Goal: Task Accomplishment & Management: Use online tool/utility

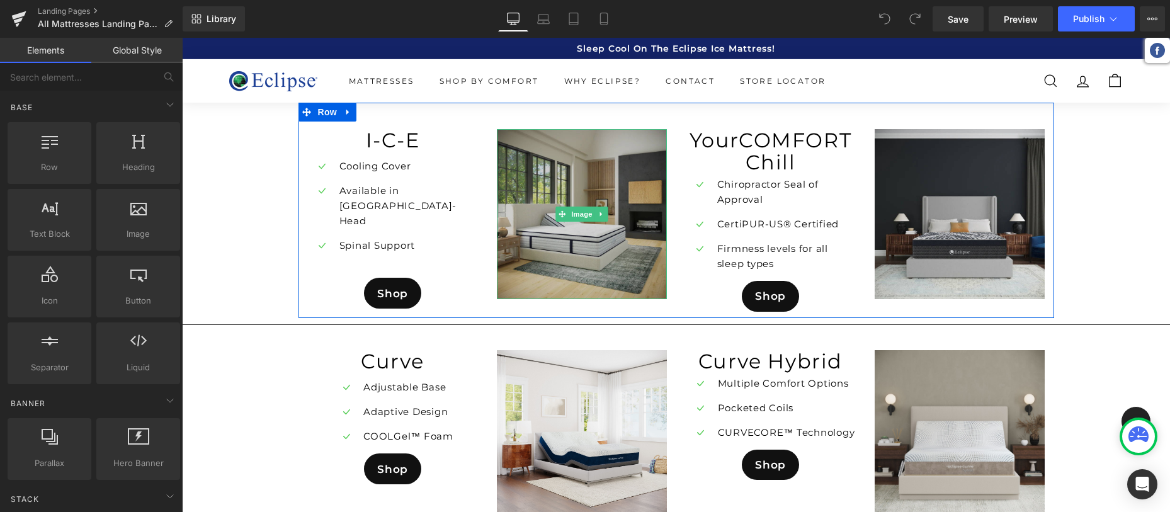
click at [566, 251] on img at bounding box center [582, 214] width 170 height 170
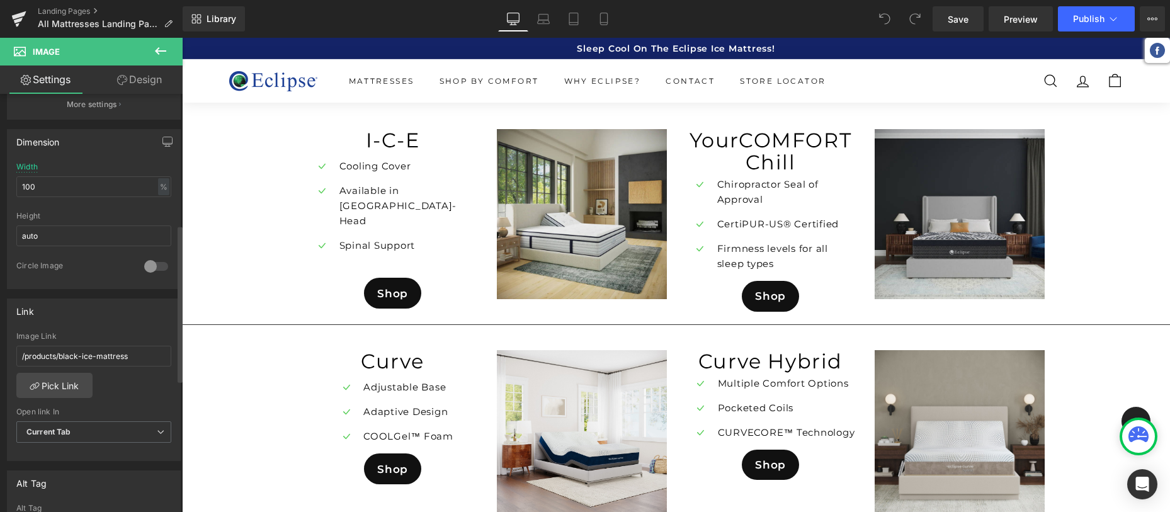
scroll to position [349, 0]
click at [134, 351] on input "/products/black-ice-mattress" at bounding box center [93, 355] width 155 height 21
paste input "https://eclipsemattress.com/products/i-class-pillow-top-mattress"
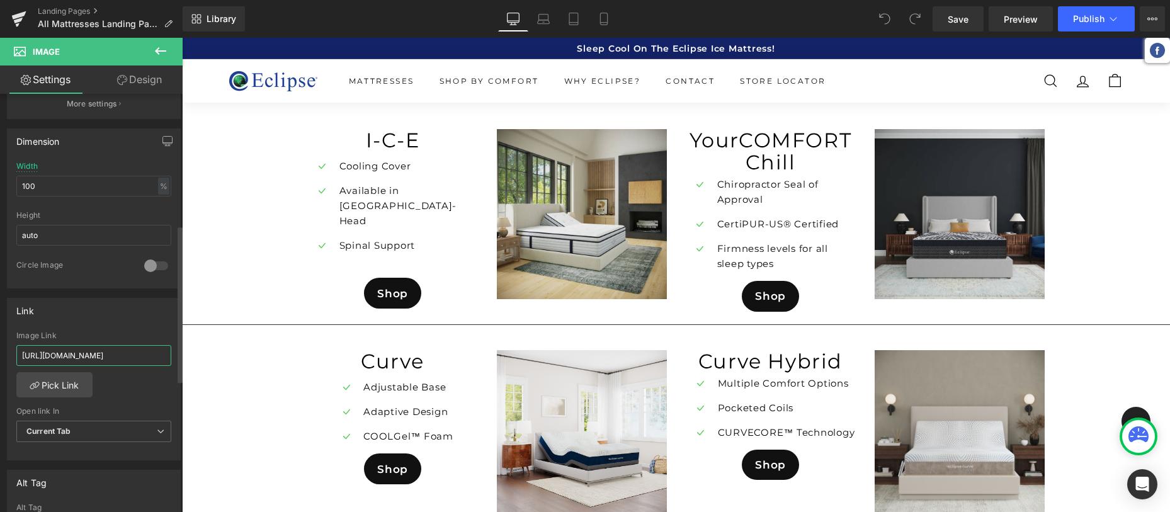
scroll to position [0, 95]
type input "https://eclipsemattress.com/products/i-class-pillow-top-mattress"
click at [16, 372] on link "Pick Link" at bounding box center [54, 384] width 76 height 25
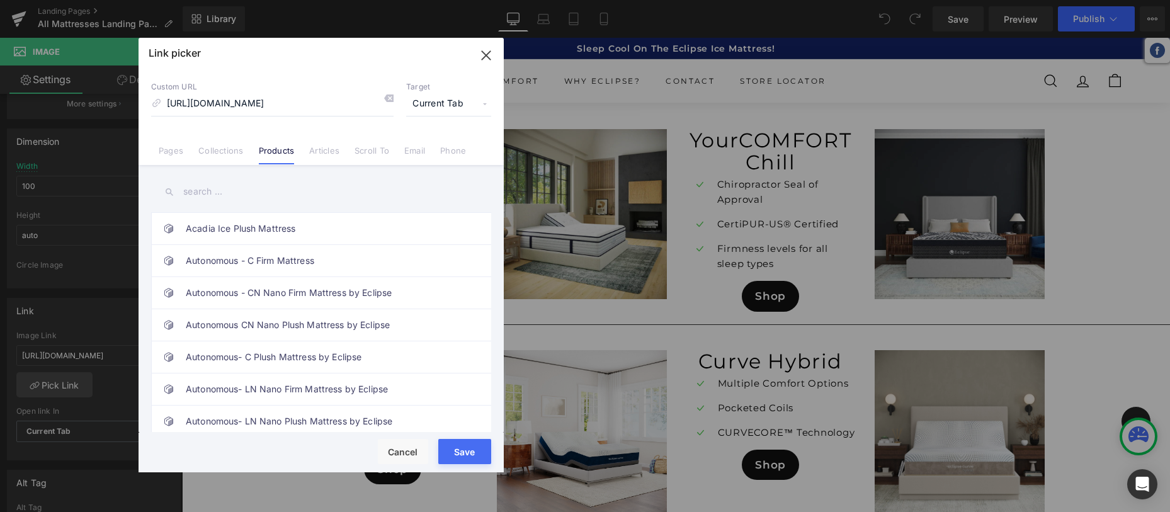
click at [475, 453] on button "Save" at bounding box center [464, 451] width 53 height 25
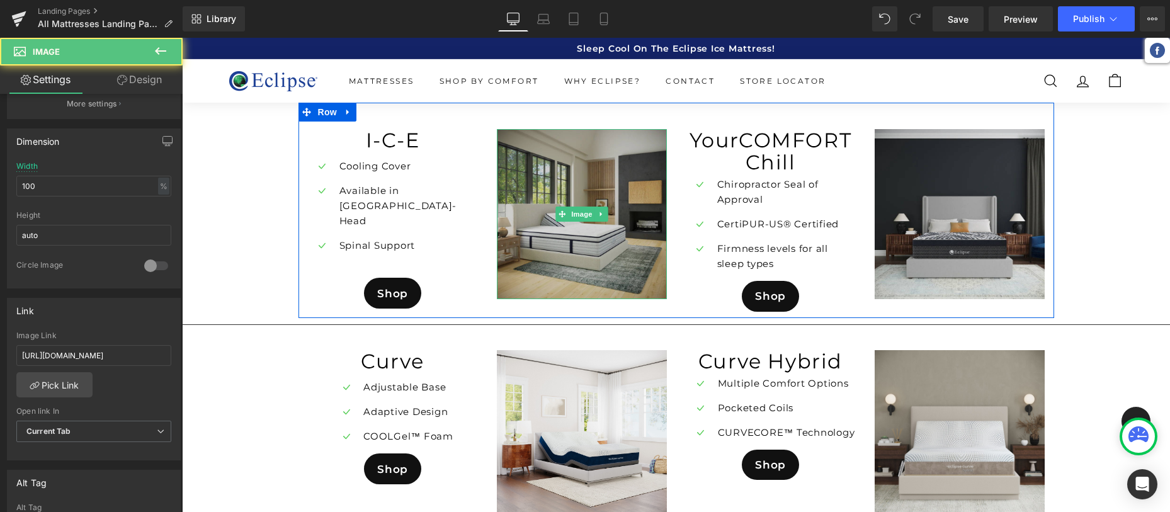
click at [564, 232] on img at bounding box center [582, 214] width 170 height 170
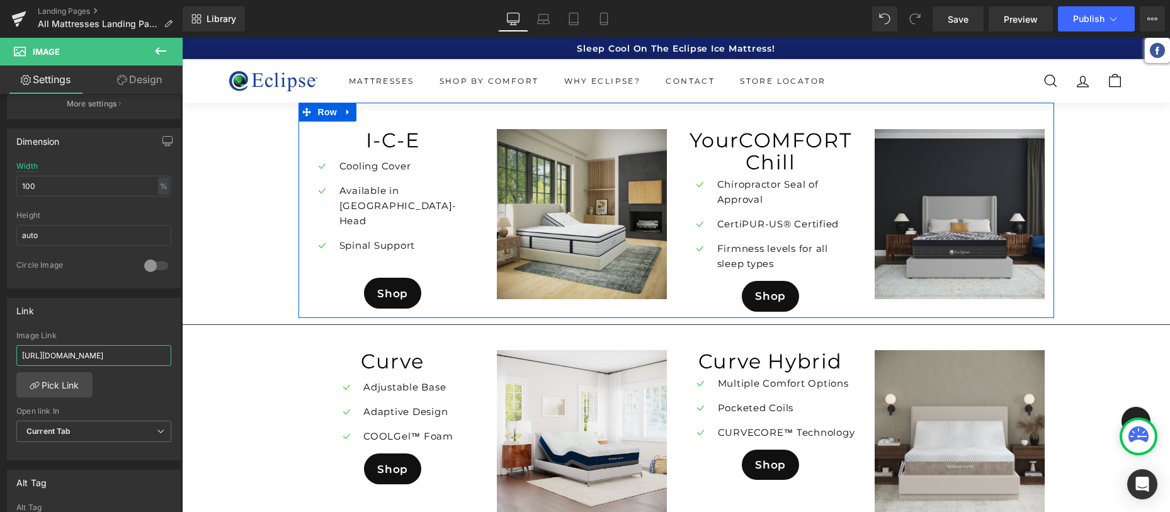
scroll to position [0, 96]
drag, startPoint x: 114, startPoint y: 356, endPoint x: 183, endPoint y: 356, distance: 69.3
click at [4, 318] on div "Link https://eclipsemattress.com/products/i-class-pillow-top-mattress Image Lin…" at bounding box center [94, 374] width 188 height 173
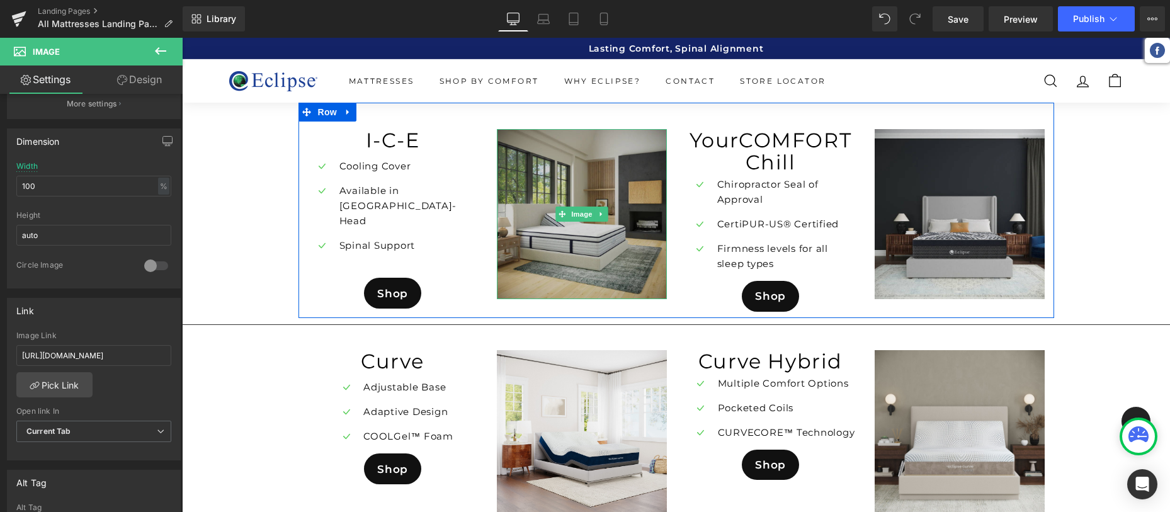
scroll to position [0, 0]
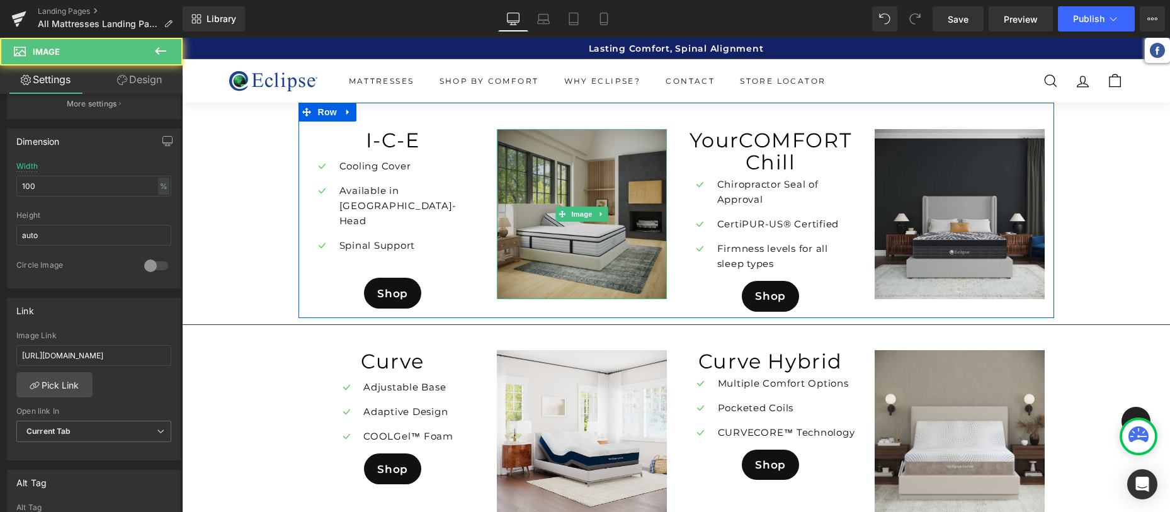
click at [579, 248] on img at bounding box center [582, 214] width 170 height 170
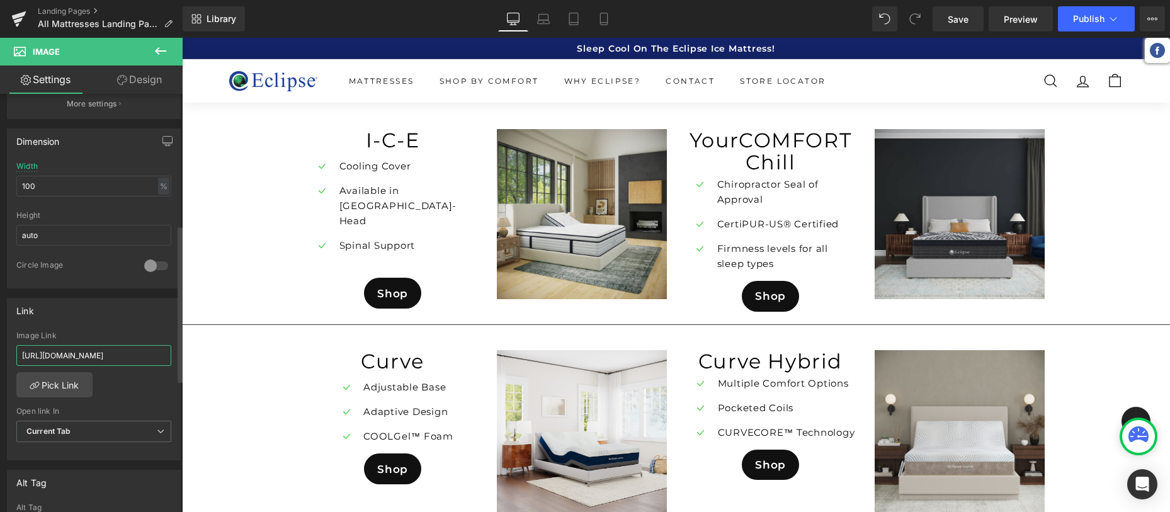
click at [112, 355] on input "https://eclipsemattress.com/products/i-class-pillow-top-mattress" at bounding box center [93, 355] width 155 height 21
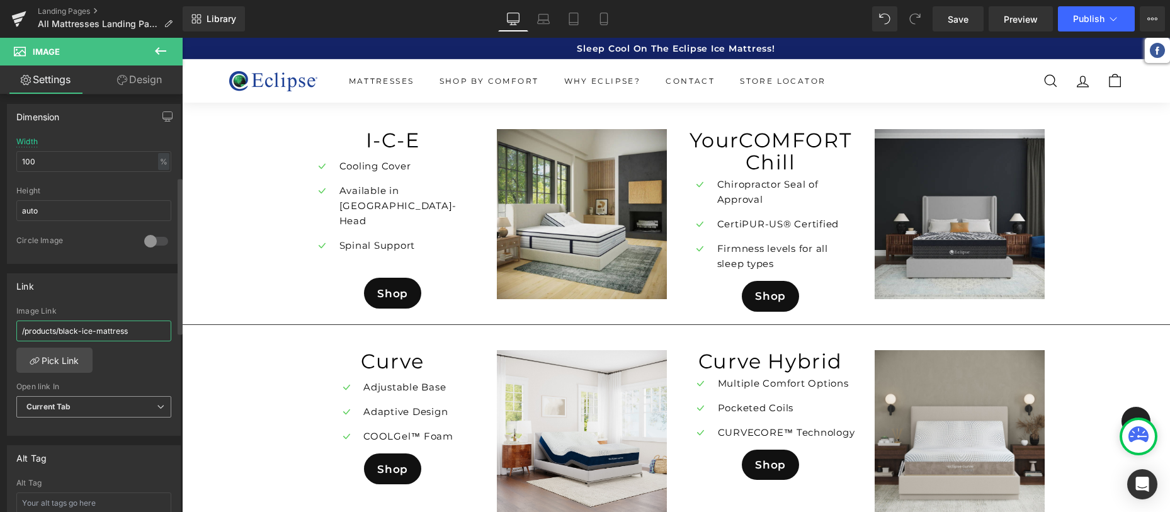
scroll to position [374, 0]
type input "/products/black-ice-mattress"
click at [52, 356] on link "Pick Link" at bounding box center [54, 359] width 76 height 25
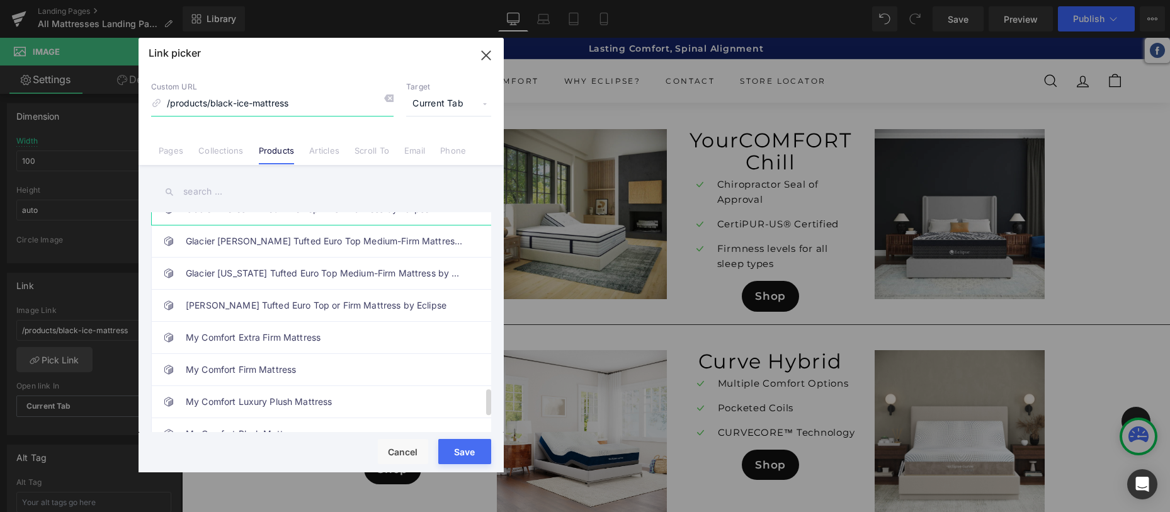
scroll to position [1464, 0]
drag, startPoint x: 207, startPoint y: 103, endPoint x: 306, endPoint y: 105, distance: 98.9
click at [306, 105] on input "/products/black-ice-mattress" at bounding box center [272, 104] width 242 height 24
paste input "i-class-pillow-top"
type input "/products/i-class-pillow-top-mattress"
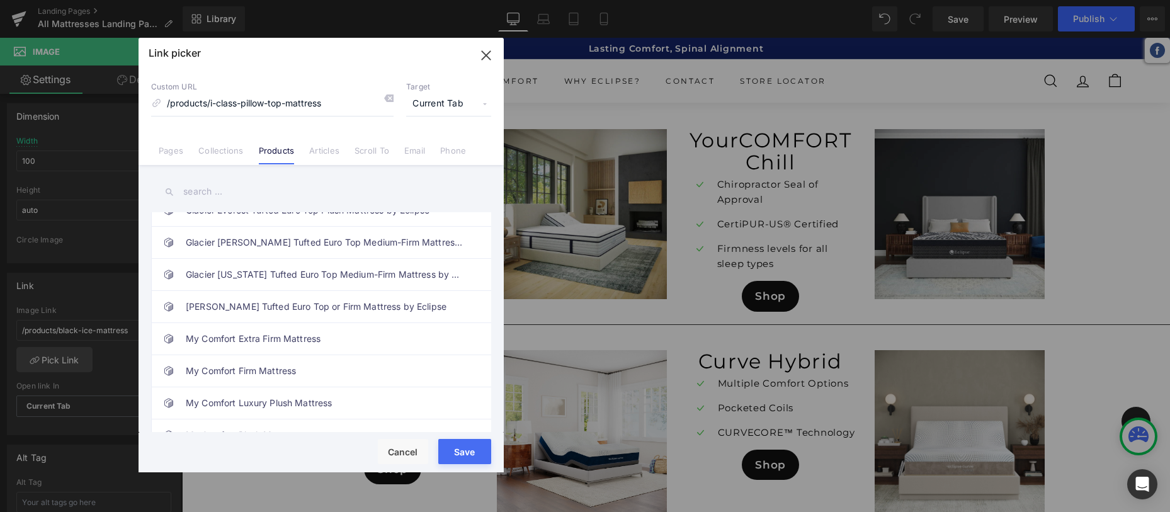
click at [462, 453] on button "Save" at bounding box center [464, 451] width 53 height 25
type input "/products/i-class-pillow-top-mattress"
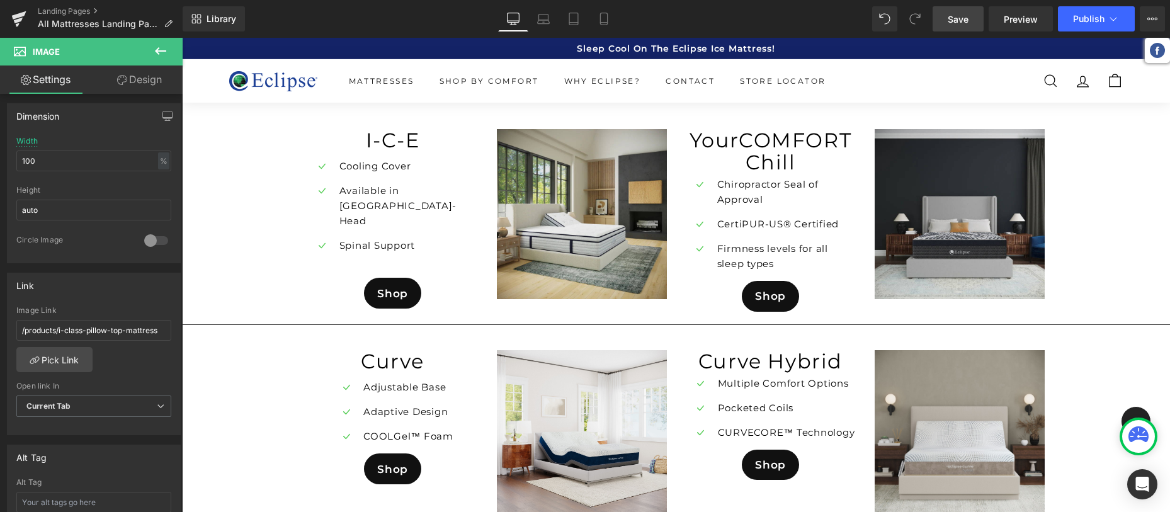
click at [961, 18] on span "Save" at bounding box center [958, 19] width 21 height 13
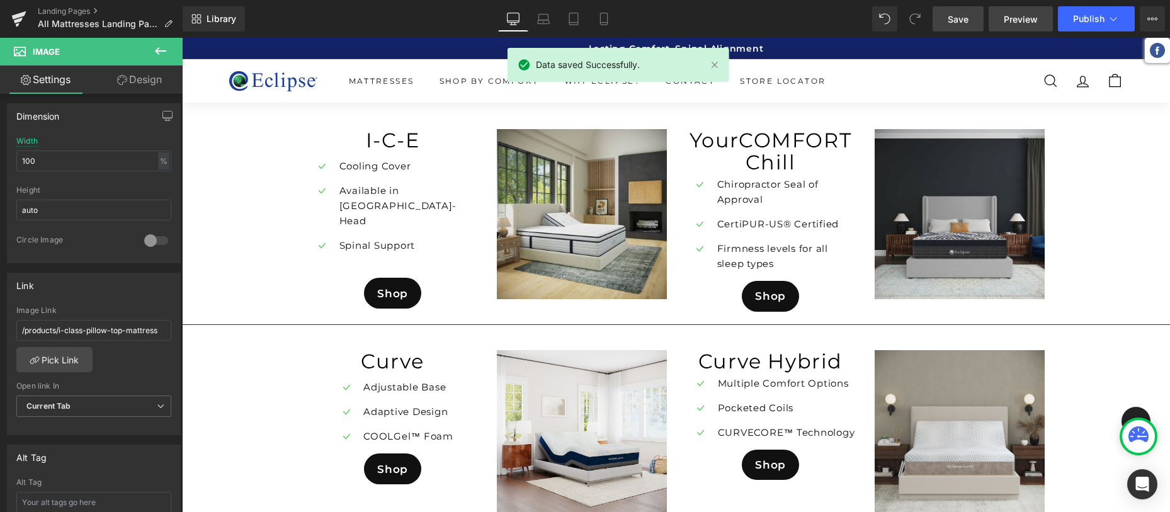
click at [1028, 16] on span "Preview" at bounding box center [1021, 19] width 34 height 13
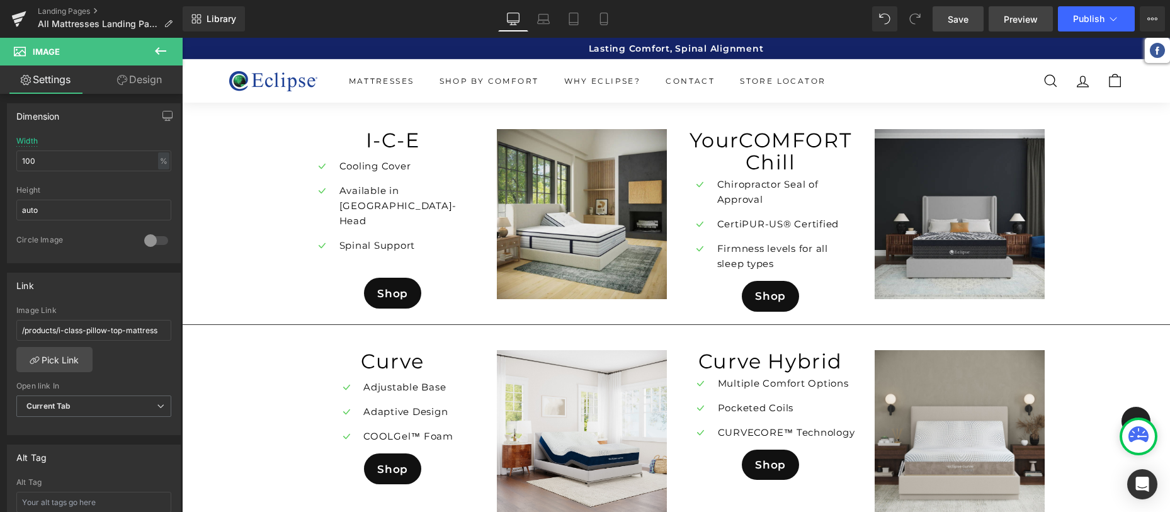
click at [1020, 17] on span "Preview" at bounding box center [1021, 19] width 34 height 13
click at [1088, 18] on span "Publish" at bounding box center [1088, 19] width 31 height 10
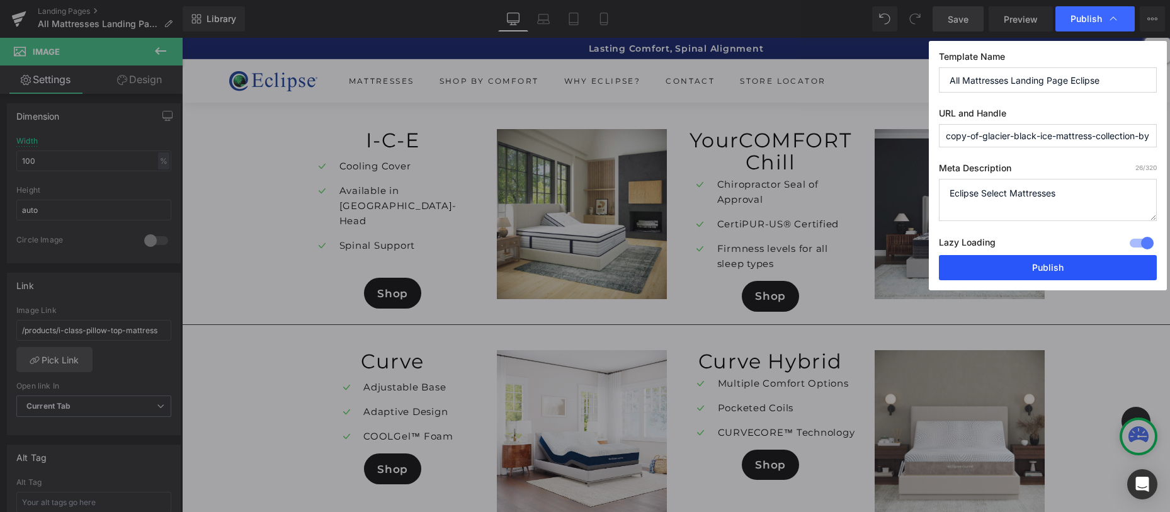
click at [1048, 268] on button "Publish" at bounding box center [1048, 267] width 218 height 25
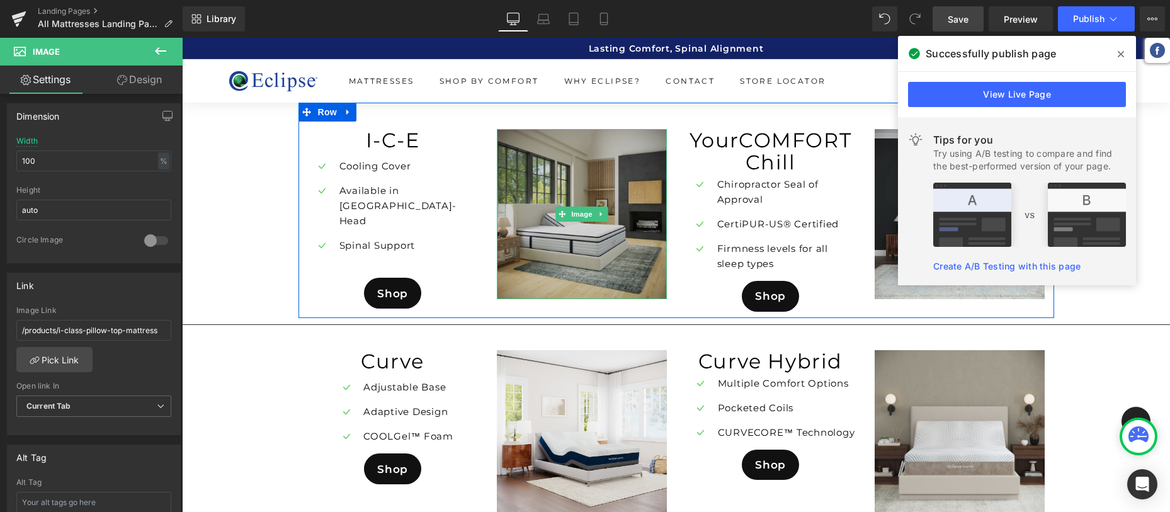
click at [554, 261] on img at bounding box center [582, 214] width 170 height 170
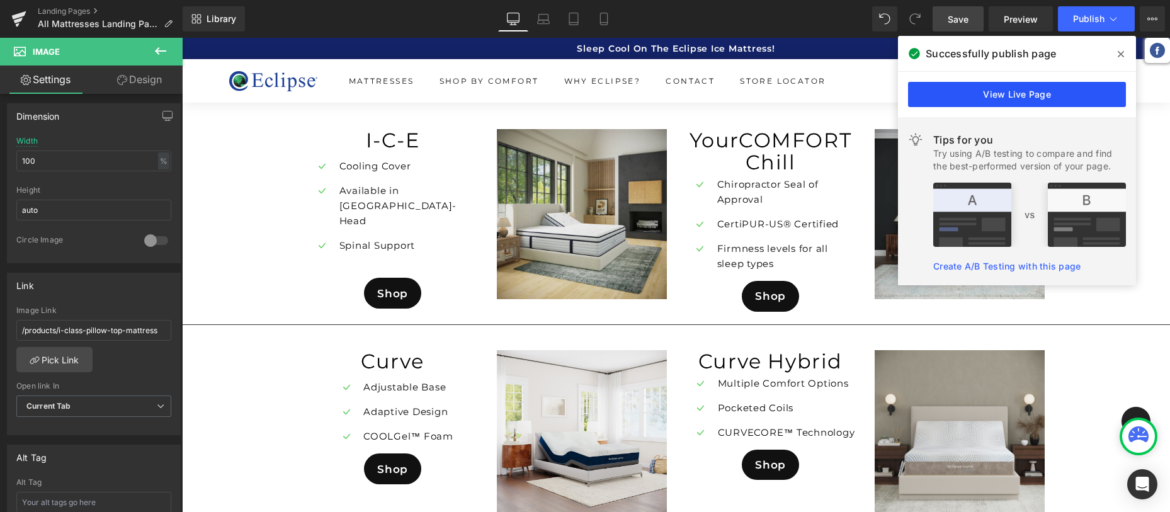
click at [1009, 96] on link "View Live Page" at bounding box center [1017, 94] width 218 height 25
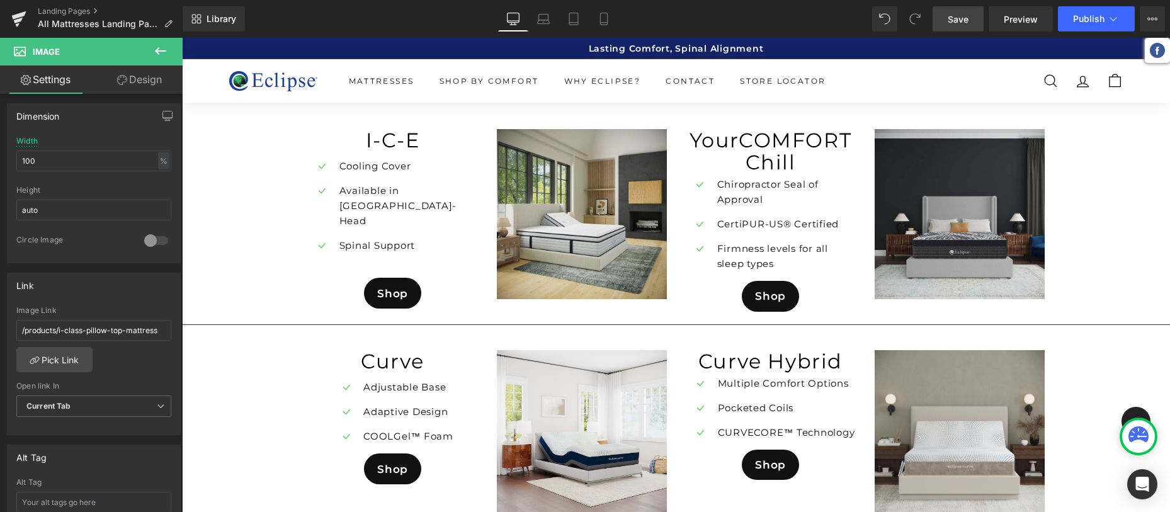
click at [163, 50] on icon at bounding box center [160, 50] width 15 height 15
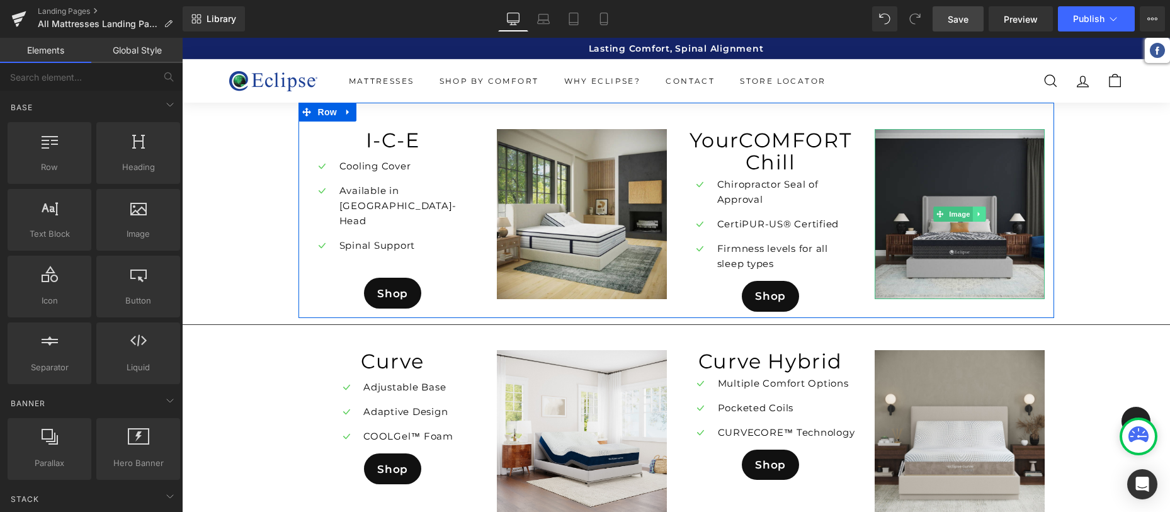
click at [972, 220] on link at bounding box center [978, 214] width 13 height 15
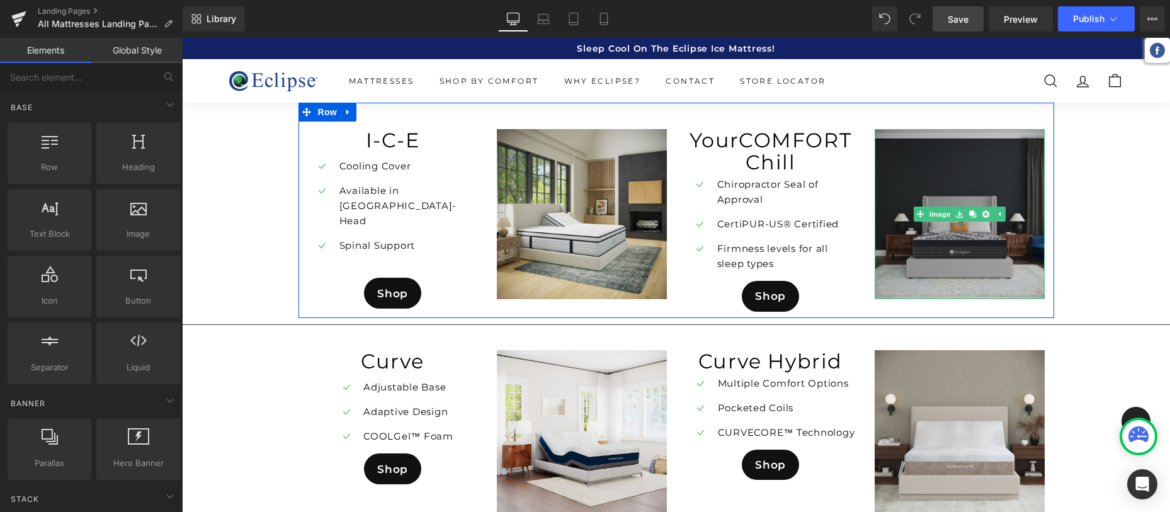
click at [931, 264] on img at bounding box center [960, 214] width 170 height 170
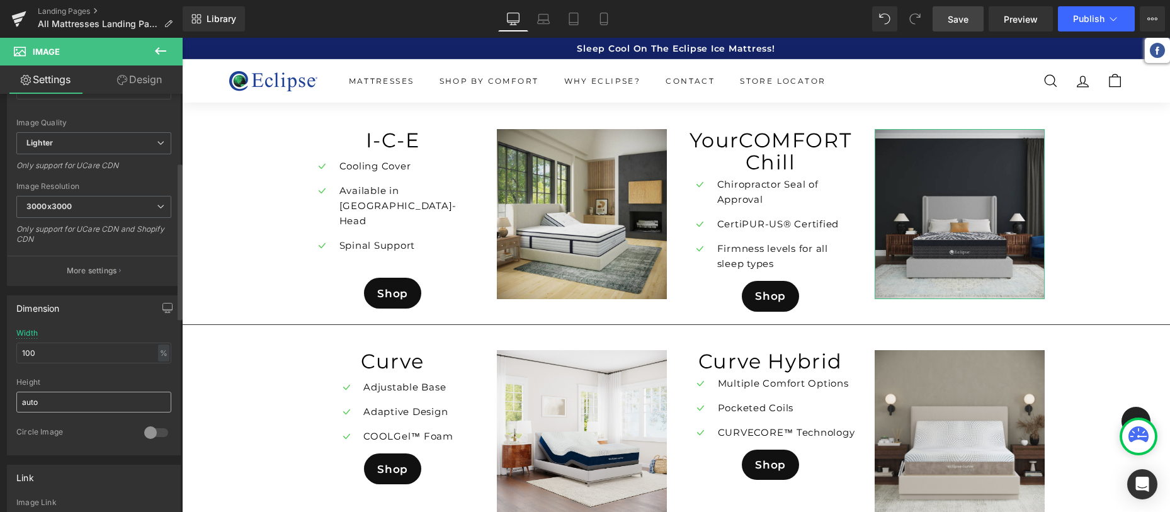
scroll to position [183, 0]
click at [159, 50] on icon at bounding box center [160, 51] width 11 height 8
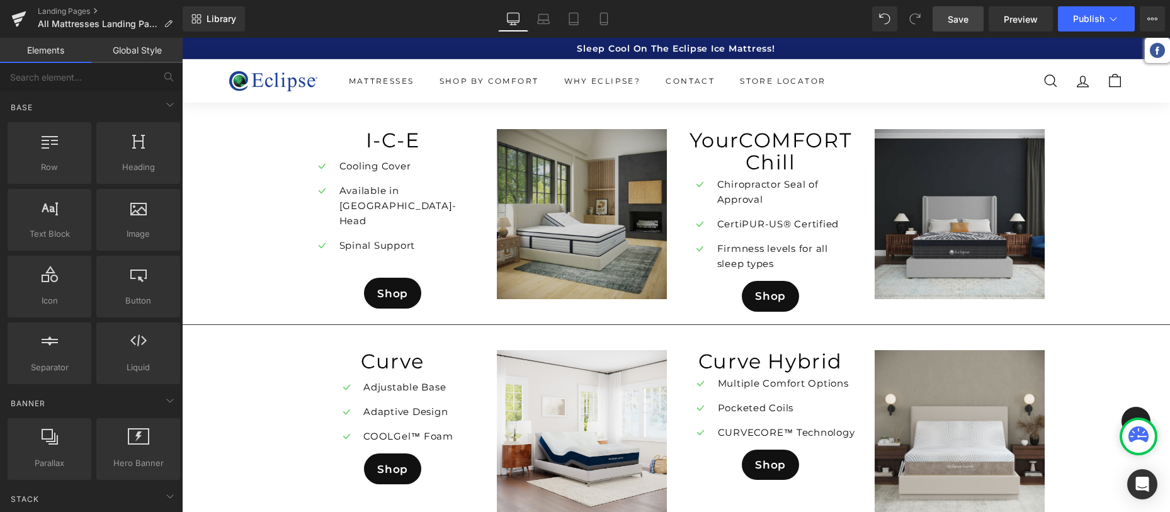
scroll to position [0, 0]
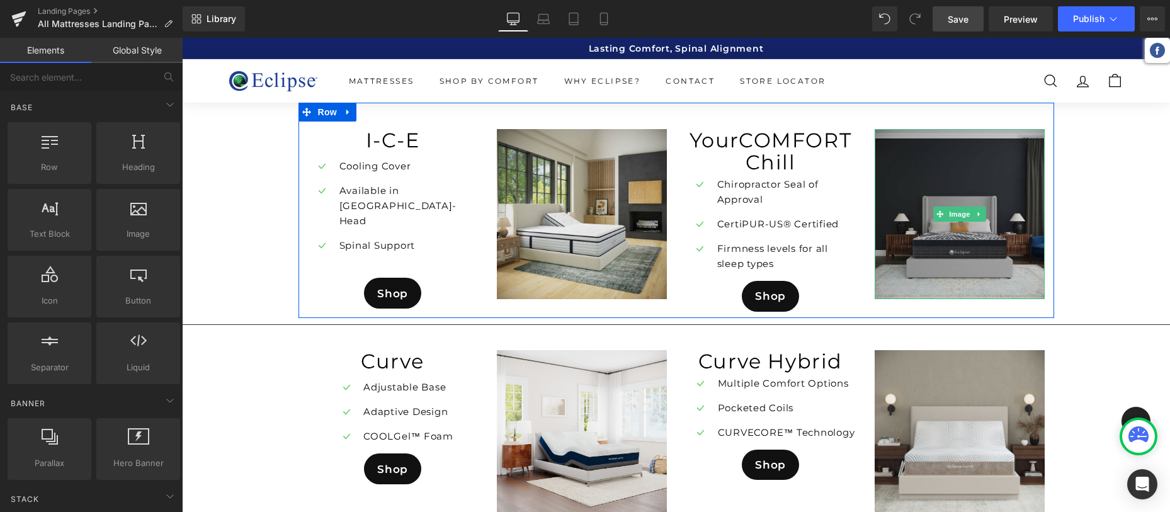
click at [923, 266] on img at bounding box center [960, 214] width 170 height 170
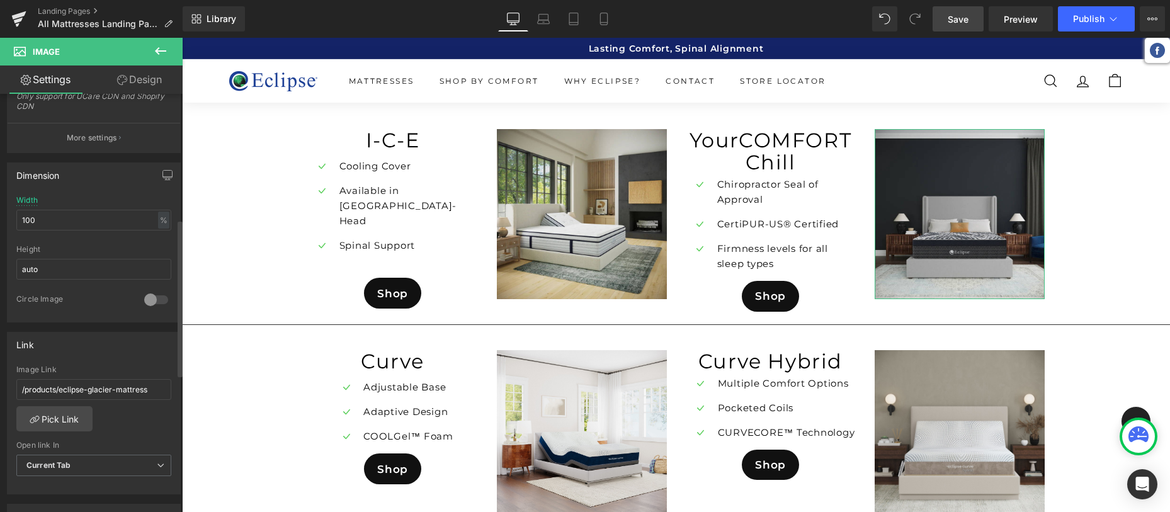
scroll to position [335, 0]
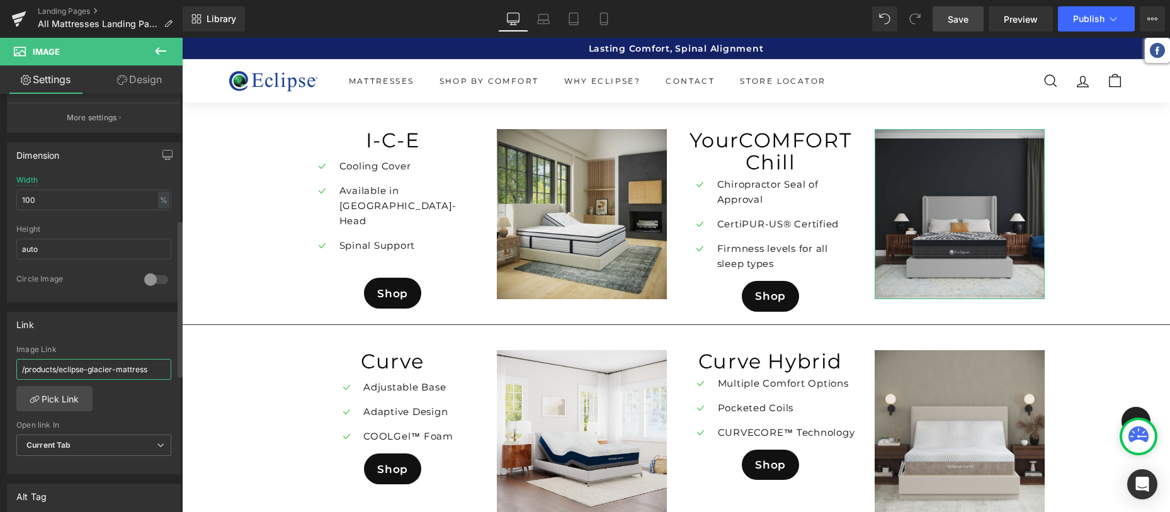
drag, startPoint x: 59, startPoint y: 372, endPoint x: 162, endPoint y: 371, distance: 102.7
click at [162, 371] on input "/products/eclipse-glacier-mattress" at bounding box center [93, 369] width 155 height 21
paste input "chill-5-firmness"
type input "/products/eclipse-chill-5-firmness-mattress"
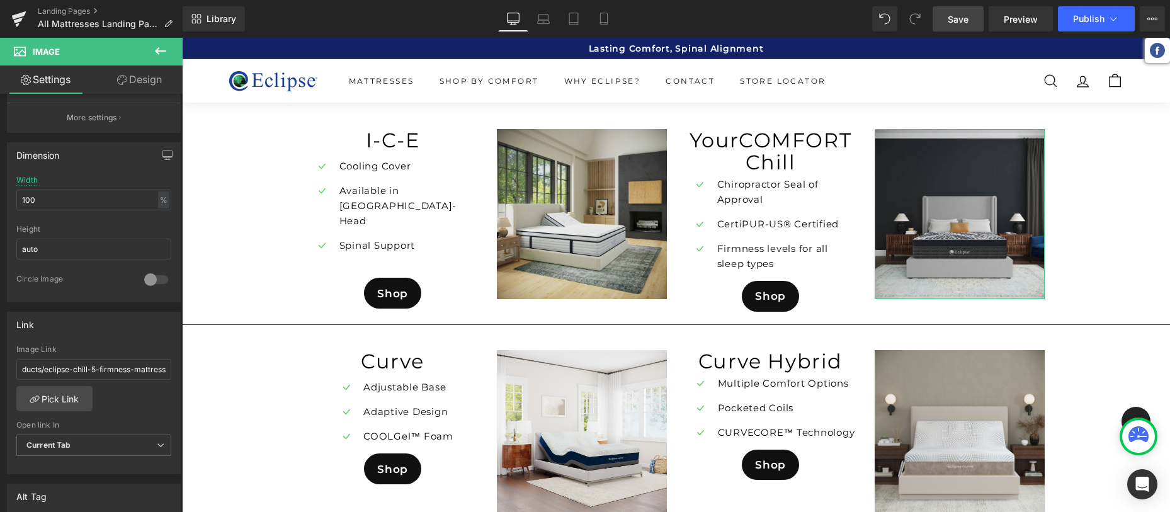
scroll to position [0, 0]
click at [956, 18] on span "Save" at bounding box center [958, 19] width 21 height 13
click at [1093, 17] on span "Publish" at bounding box center [1088, 19] width 31 height 10
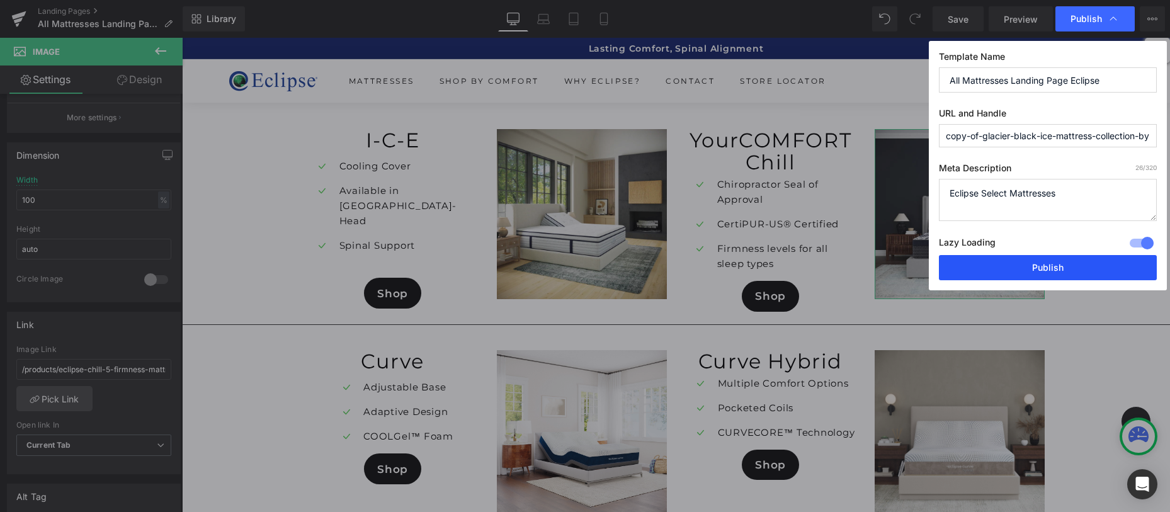
click at [1055, 269] on button "Publish" at bounding box center [1048, 267] width 218 height 25
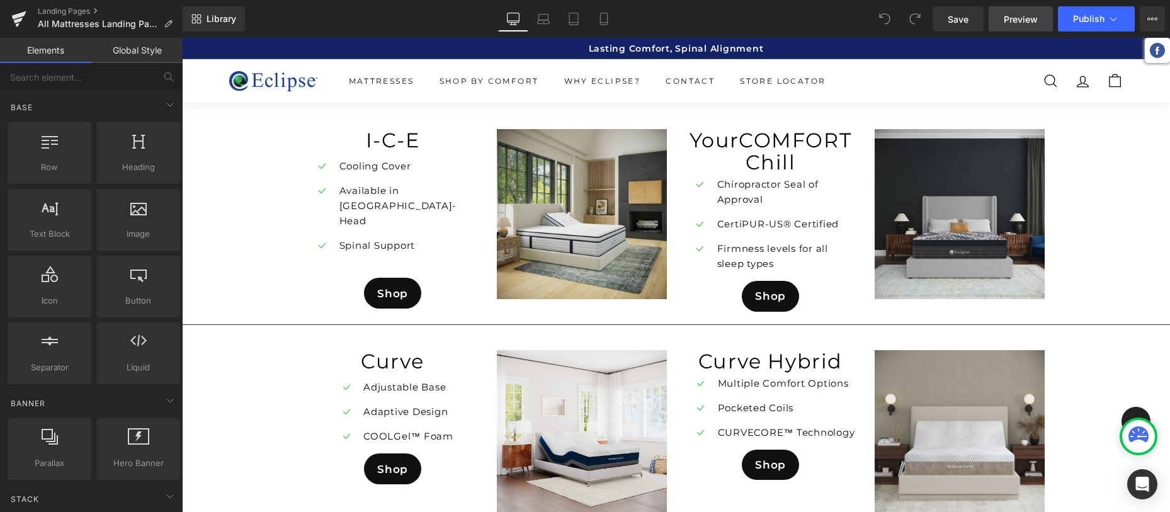
drag, startPoint x: 0, startPoint y: 0, endPoint x: 1022, endPoint y: 20, distance: 1022.3
click at [1022, 20] on span "Preview" at bounding box center [1021, 19] width 34 height 13
click at [1083, 16] on span "Publish" at bounding box center [1088, 19] width 31 height 10
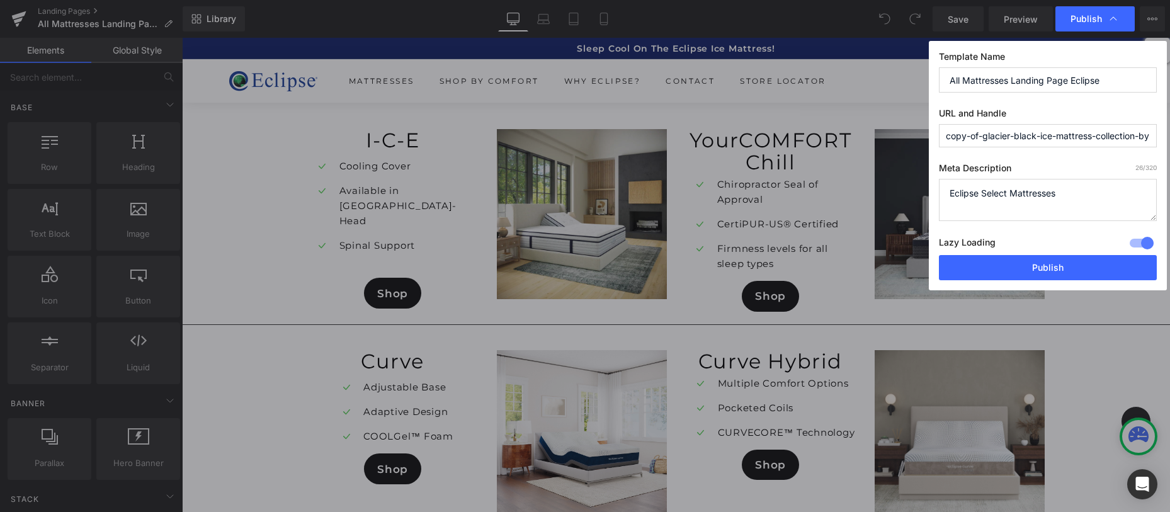
click at [1025, 138] on input "copy-of-glacier-black-ice-mattress-collection-by-eclipse" at bounding box center [1048, 135] width 218 height 23
drag, startPoint x: 1114, startPoint y: 83, endPoint x: 921, endPoint y: 64, distance: 194.3
click at [921, 64] on div "Publish Template Name All Mattresses Landing Page Eclipse URL and Handle copy-o…" at bounding box center [585, 256] width 1170 height 512
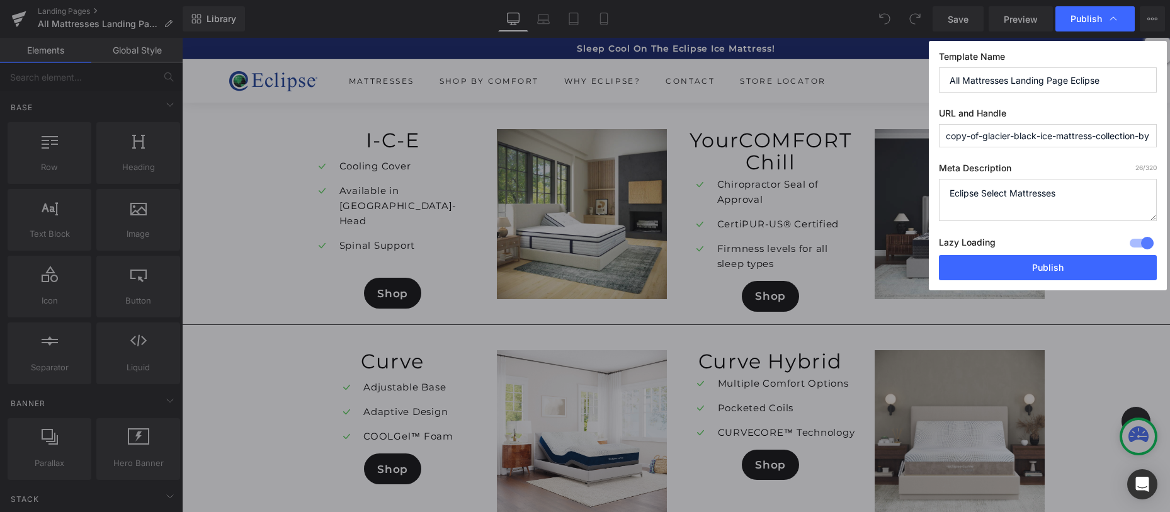
click at [989, 137] on input "copy-of-glacier-black-ice-mattress-collection-by-eclipse" at bounding box center [1048, 135] width 218 height 23
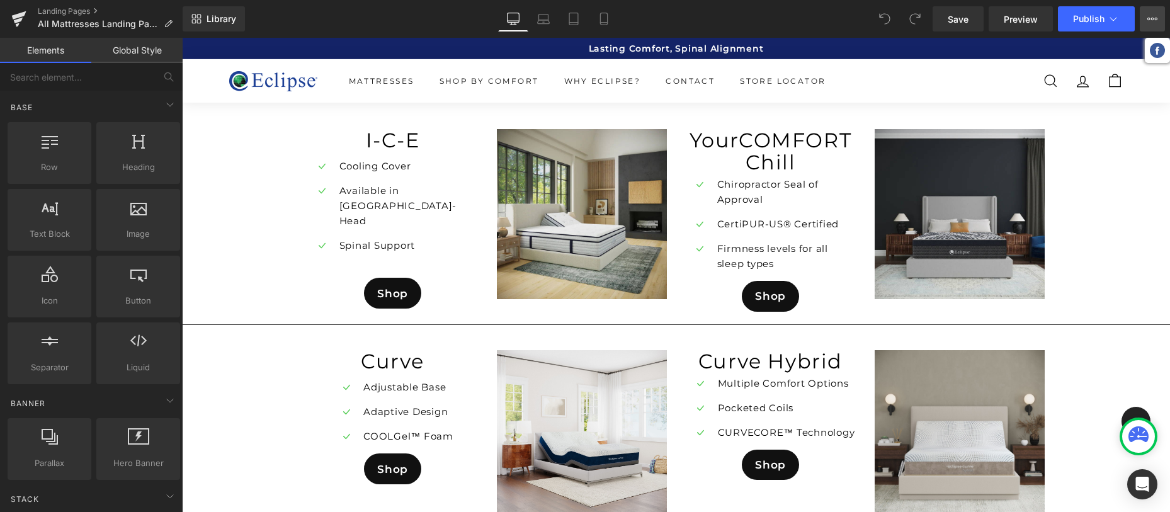
click at [1154, 20] on icon at bounding box center [1152, 19] width 10 height 10
click at [586, 208] on div "Image" at bounding box center [582, 214] width 170 height 170
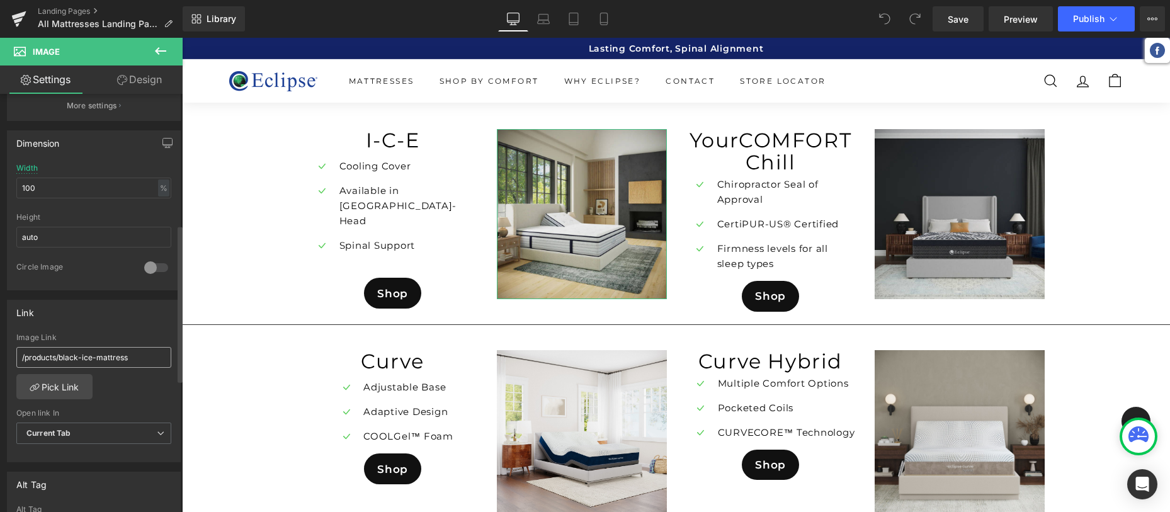
scroll to position [348, 0]
click at [65, 359] on input "/products/black-ice-mattress" at bounding box center [93, 356] width 155 height 21
paste input "https://eclipsemattress.com/products/i-class-pillow-top"
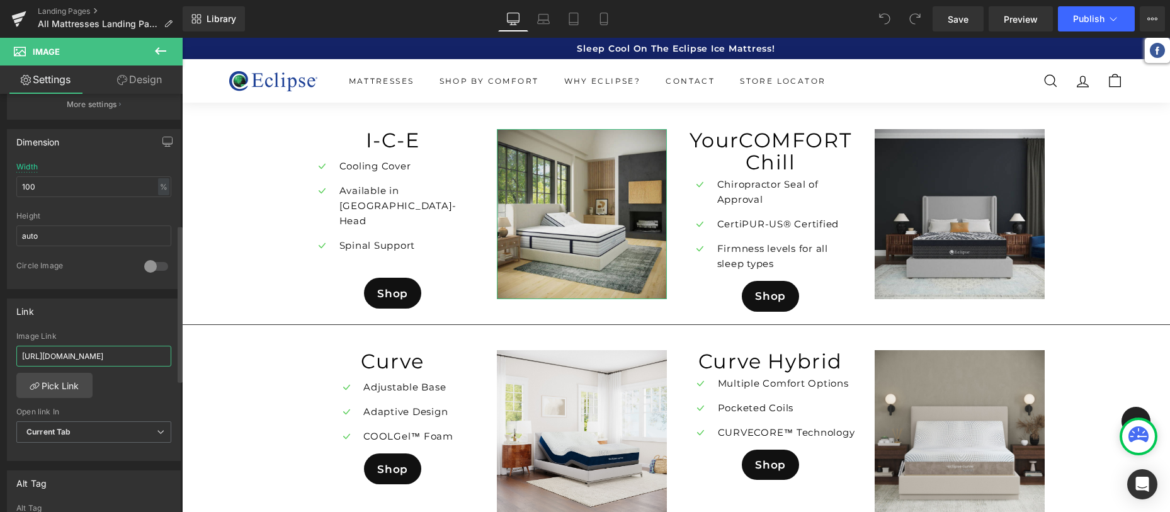
scroll to position [0, 95]
type input "https://eclipsemattress.com/products/i-class-pillow-top-mattress"
drag, startPoint x: 961, startPoint y: 15, endPoint x: 844, endPoint y: 25, distance: 117.6
click at [961, 15] on span "Save" at bounding box center [958, 19] width 21 height 13
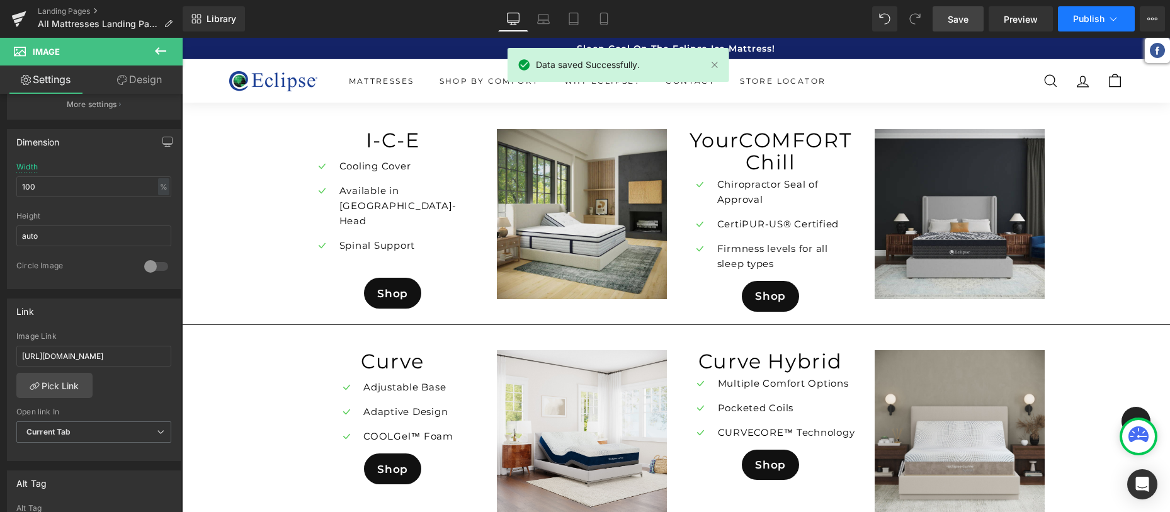
click at [1087, 18] on span "Publish" at bounding box center [1088, 19] width 31 height 10
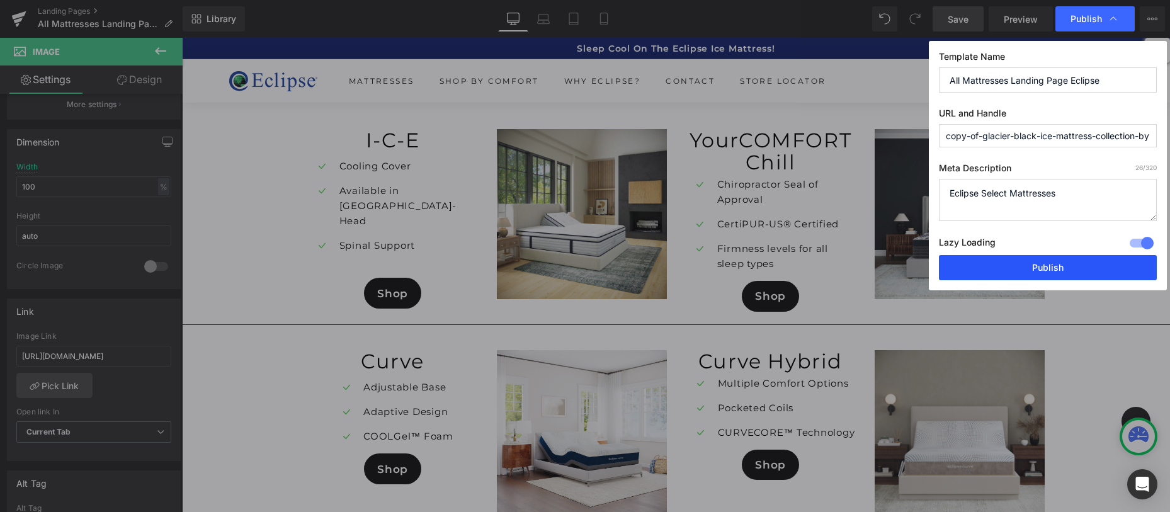
drag, startPoint x: 1034, startPoint y: 266, endPoint x: 853, endPoint y: 228, distance: 185.3
click at [1034, 266] on button "Publish" at bounding box center [1048, 267] width 218 height 25
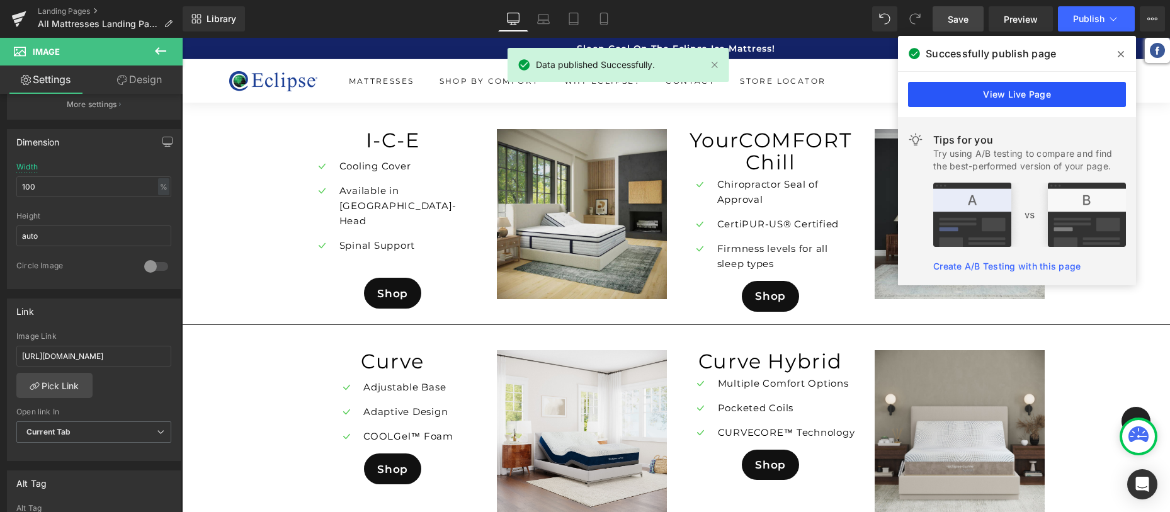
click at [1034, 93] on link "View Live Page" at bounding box center [1017, 94] width 218 height 25
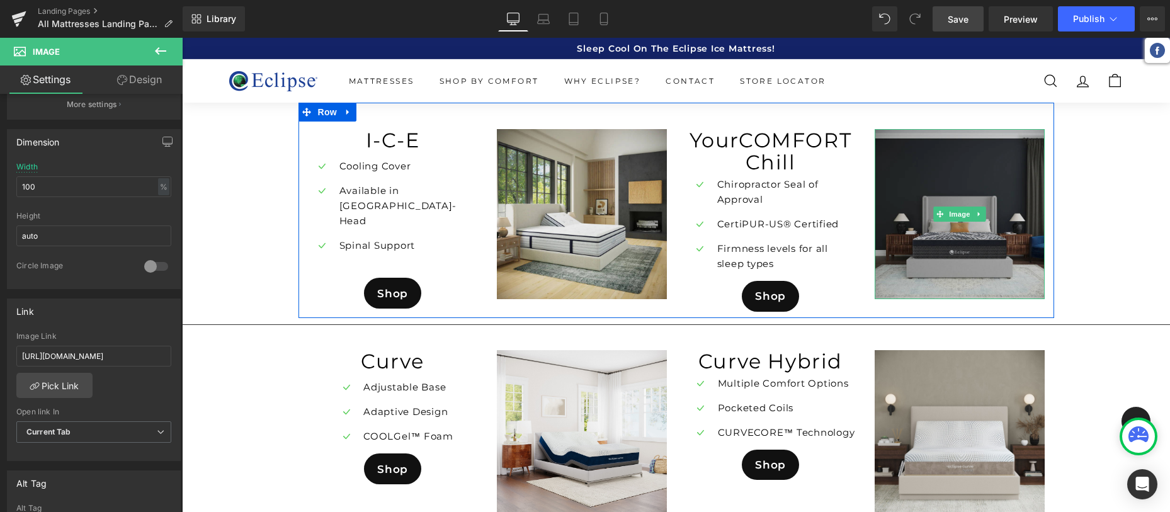
drag, startPoint x: 921, startPoint y: 245, endPoint x: 905, endPoint y: 246, distance: 16.4
click at [922, 245] on img at bounding box center [960, 214] width 170 height 170
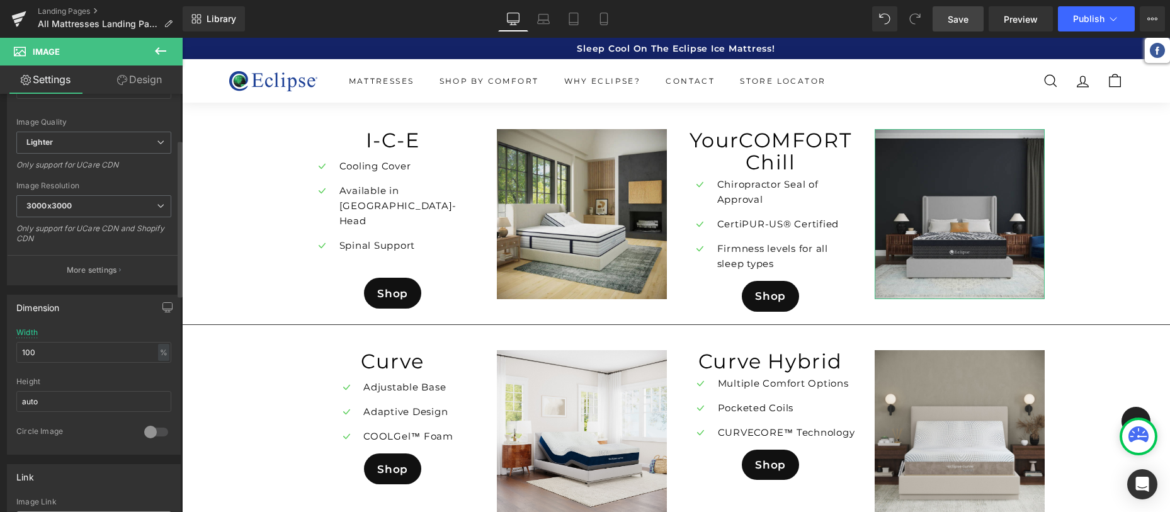
scroll to position [293, 0]
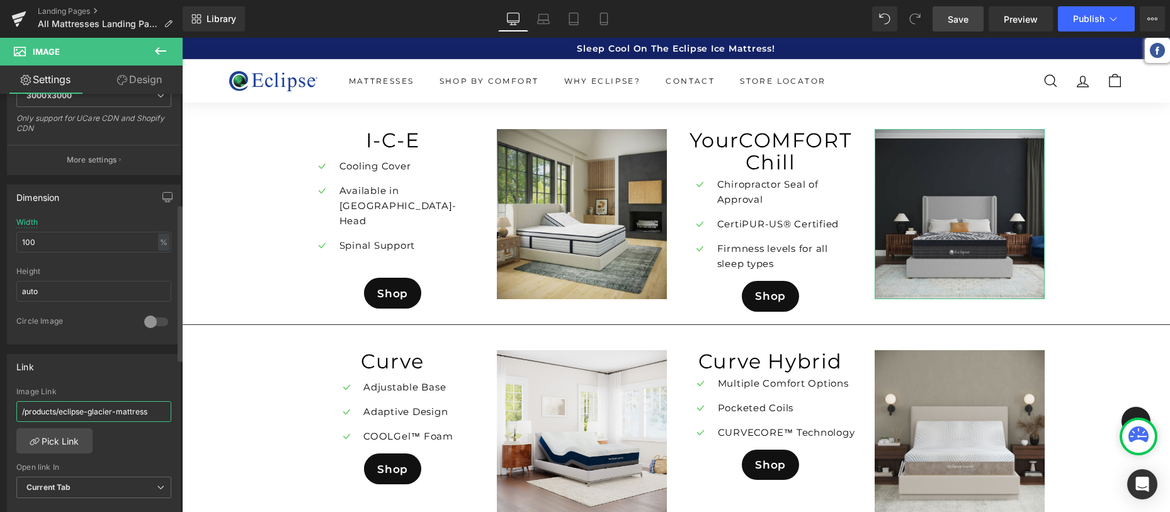
click at [92, 411] on input "/products/eclipse-glacier-mattress" at bounding box center [93, 411] width 155 height 21
paste input "https://eclipsemattress.com/products/eclipse-chill-5-firmness"
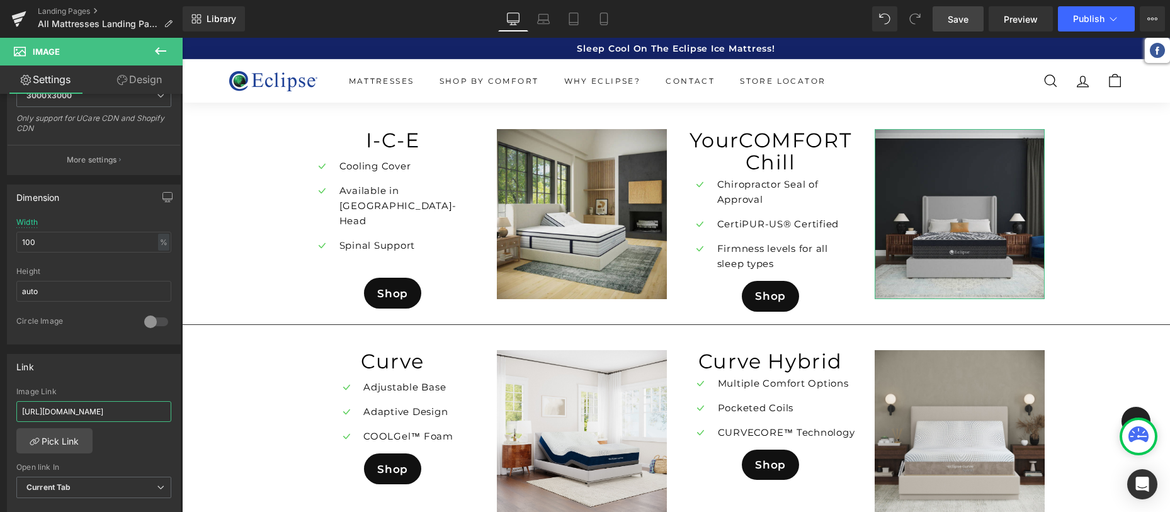
type input "https://eclipsemattress.com/products/eclipse-chill-5-firmness-mattress"
click at [955, 17] on span "Save" at bounding box center [958, 19] width 21 height 13
click at [1093, 17] on span "Publish" at bounding box center [1088, 19] width 31 height 10
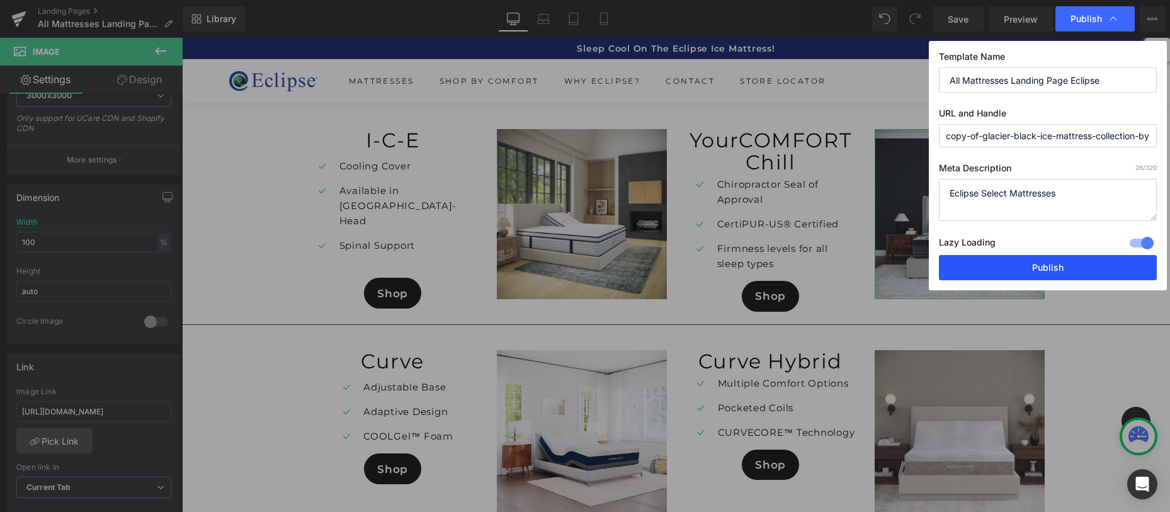
click at [1054, 270] on button "Publish" at bounding box center [1048, 267] width 218 height 25
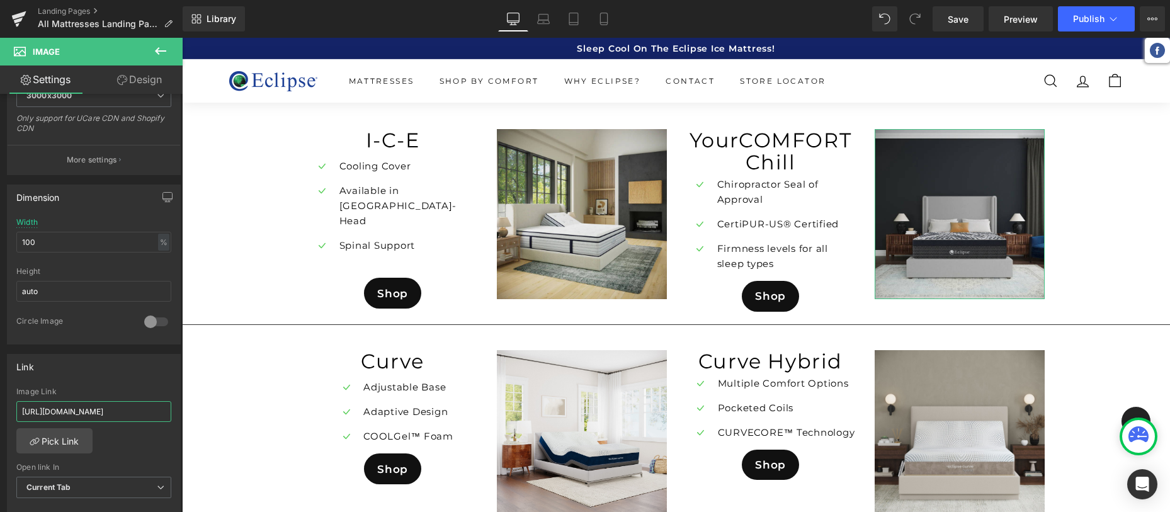
scroll to position [0, 118]
drag, startPoint x: 67, startPoint y: 410, endPoint x: 183, endPoint y: 407, distance: 115.9
click at [20, 370] on div "Link https://eclipsemattress.com/products/eclipse-chill-5-firmness-mattress Ima…" at bounding box center [94, 435] width 174 height 163
click at [1093, 15] on span "Publish" at bounding box center [1088, 19] width 31 height 10
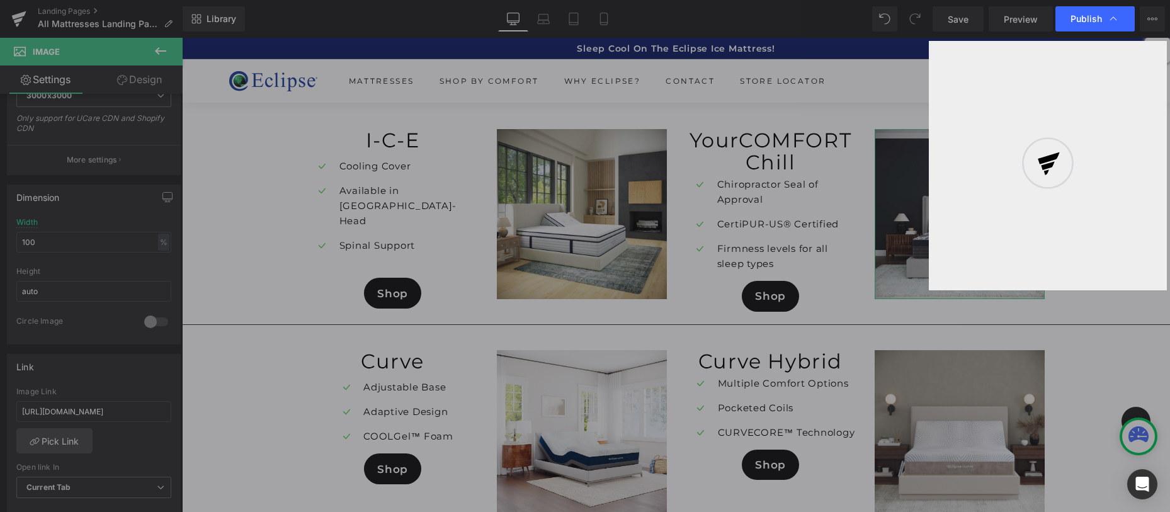
click at [962, 116] on div at bounding box center [1048, 165] width 238 height 249
click at [1044, 185] on icon at bounding box center [1048, 163] width 76 height 76
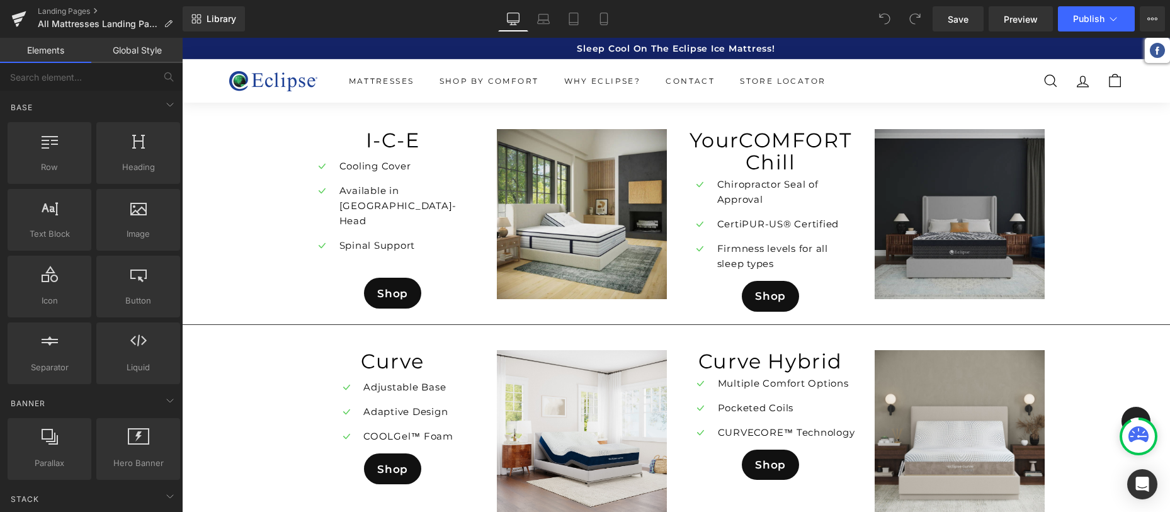
scroll to position [8, 0]
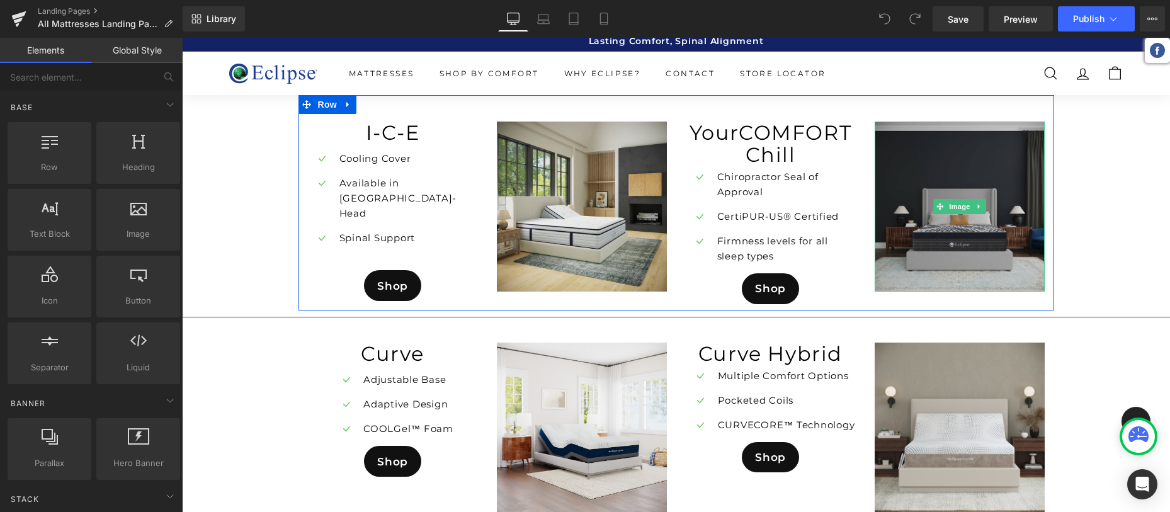
click at [921, 240] on img at bounding box center [960, 207] width 170 height 170
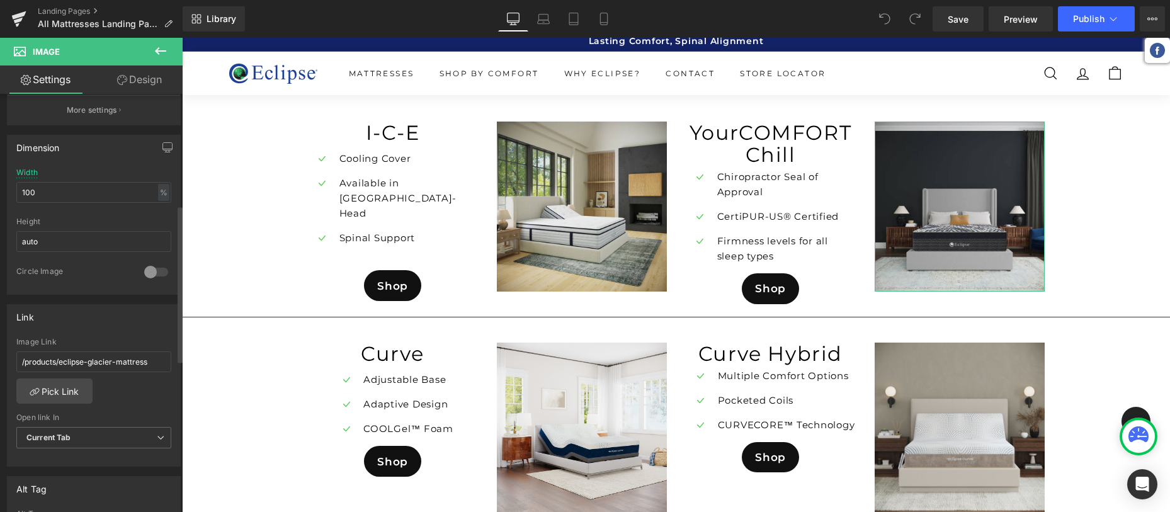
scroll to position [344, 0]
click at [124, 361] on input "/products/eclipse-glacier-mattress" at bounding box center [93, 360] width 155 height 21
paste input "https://eclipsemattress.com/products/eclipse-chill-5-firmness-mattress"
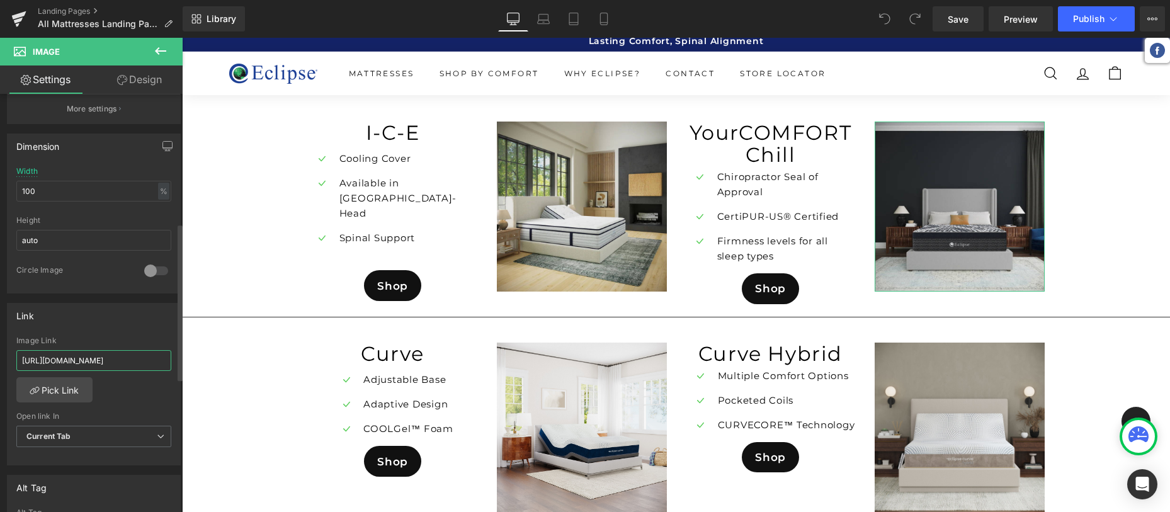
scroll to position [0, 118]
type input "https://eclipsemattress.com/products/eclipse-chill-5-firmness-mattress"
click at [67, 387] on link "Pick Link" at bounding box center [54, 389] width 76 height 25
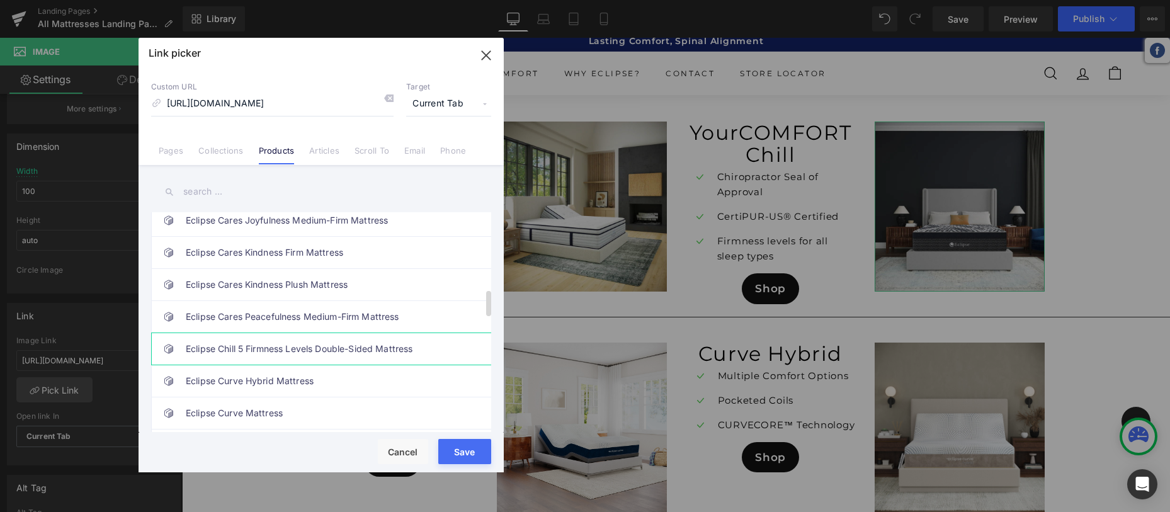
click at [350, 351] on link "Eclipse Chill 5 Firmness Levels Double-Sided Mattress" at bounding box center [324, 348] width 277 height 31
type input "/products/eclipse-chill-5-firmness-levels-double-sided-mattress"
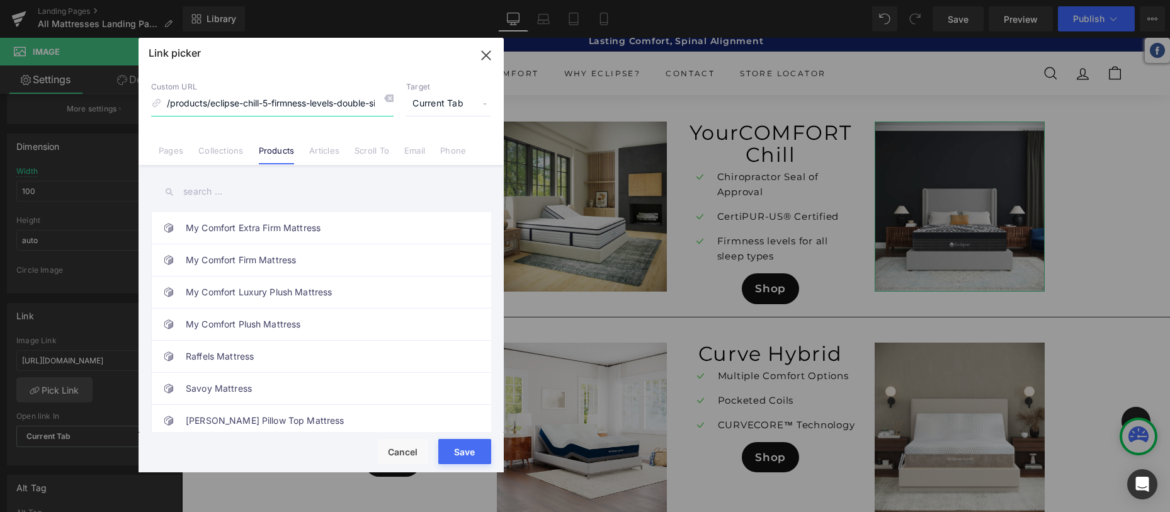
scroll to position [0, 50]
drag, startPoint x: 239, startPoint y: 104, endPoint x: 396, endPoint y: 102, distance: 156.8
click at [396, 102] on div "Custom URL /products/eclipse-chill-5-firmness-levels-double-sided-mattress Targ…" at bounding box center [321, 99] width 340 height 34
click at [251, 101] on input "/products/eclipse-chill-5-firmness-levels-double-sided-mattress" at bounding box center [272, 104] width 242 height 24
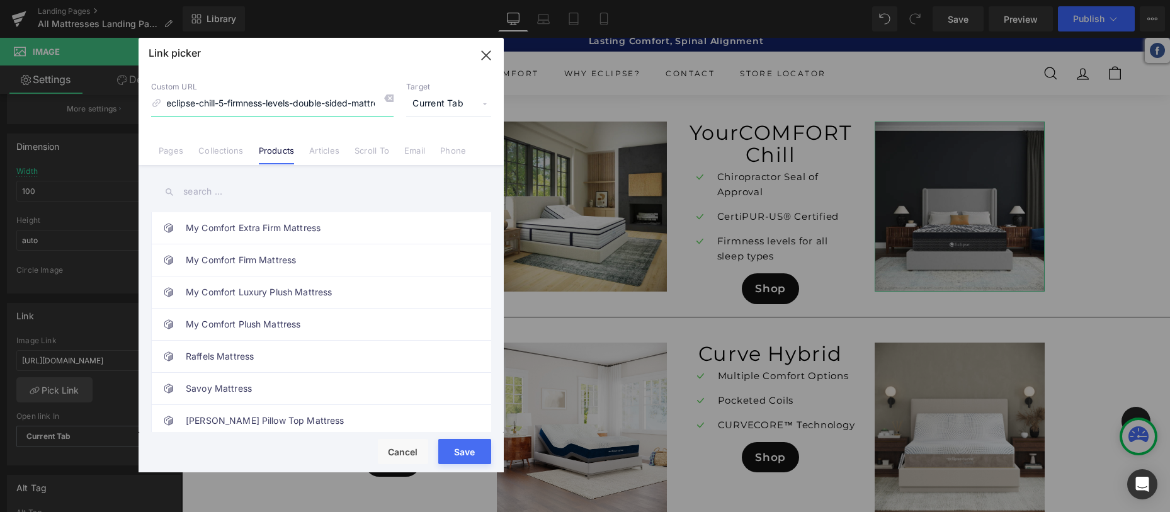
drag, startPoint x: 176, startPoint y: 105, endPoint x: 280, endPoint y: 102, distance: 103.9
click at [280, 102] on input "/products/eclipse-chill-5-firmness-levels-double-sided-mattress" at bounding box center [272, 104] width 242 height 24
click at [391, 99] on icon at bounding box center [389, 98] width 10 height 10
click at [259, 106] on input at bounding box center [272, 104] width 242 height 24
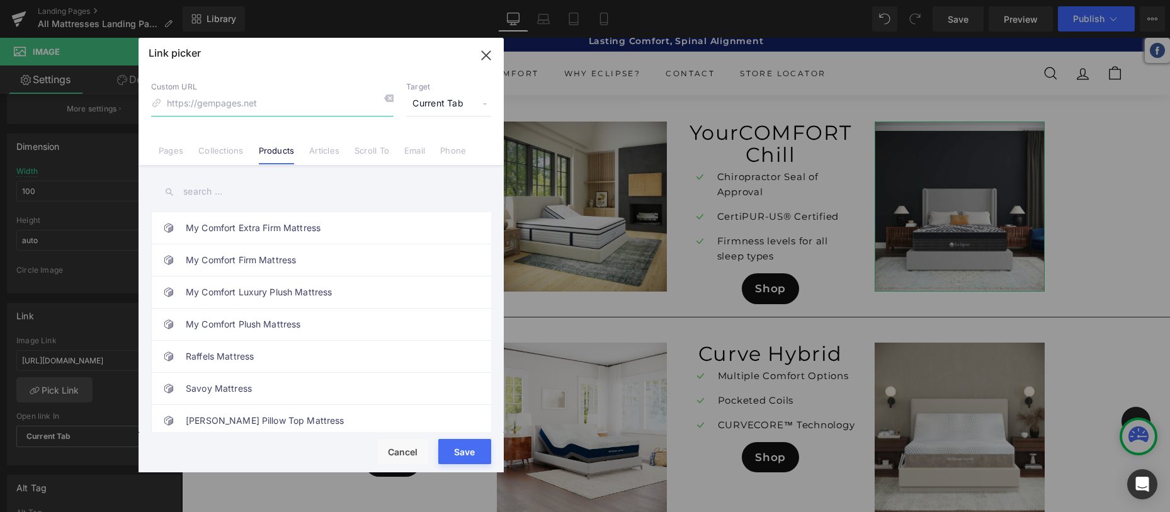
paste input "https://eclipsemattress.com/products/eclipse-chill-5-firmness-mattress"
type input "https://eclipsemattress.com/products/eclipse-chill-5-firmness-mattress"
click at [457, 447] on button "Save" at bounding box center [464, 451] width 53 height 25
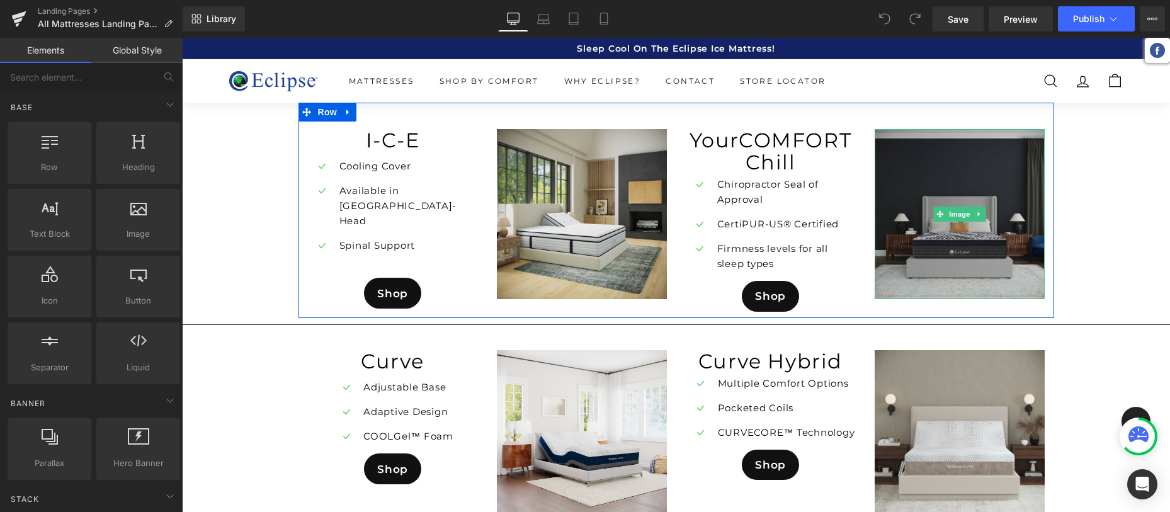
click at [927, 255] on img at bounding box center [960, 214] width 170 height 170
